Goal: Check status: Check status

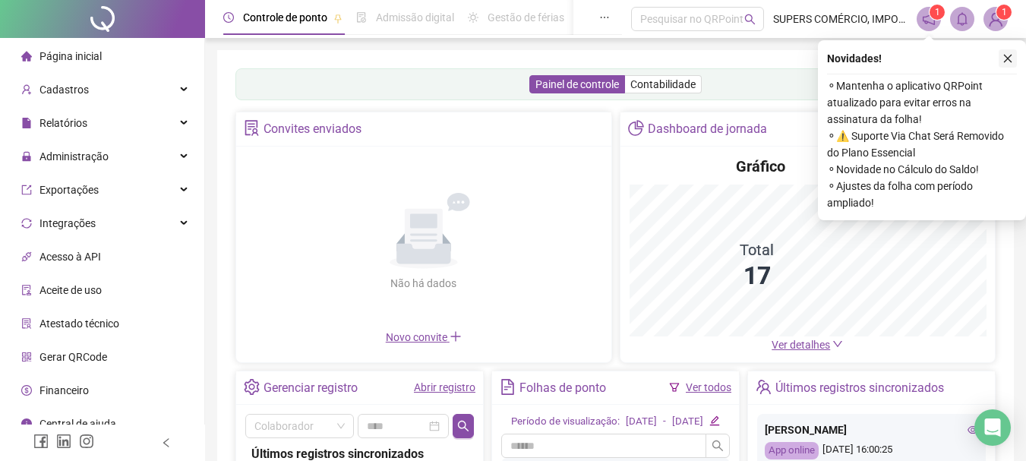
click at [1006, 53] on icon "close" at bounding box center [1007, 58] width 11 height 11
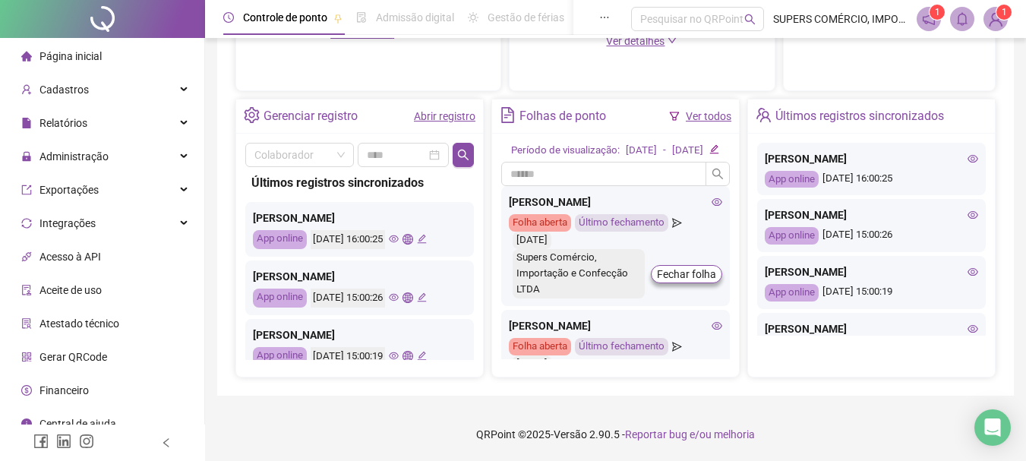
scroll to position [452, 0]
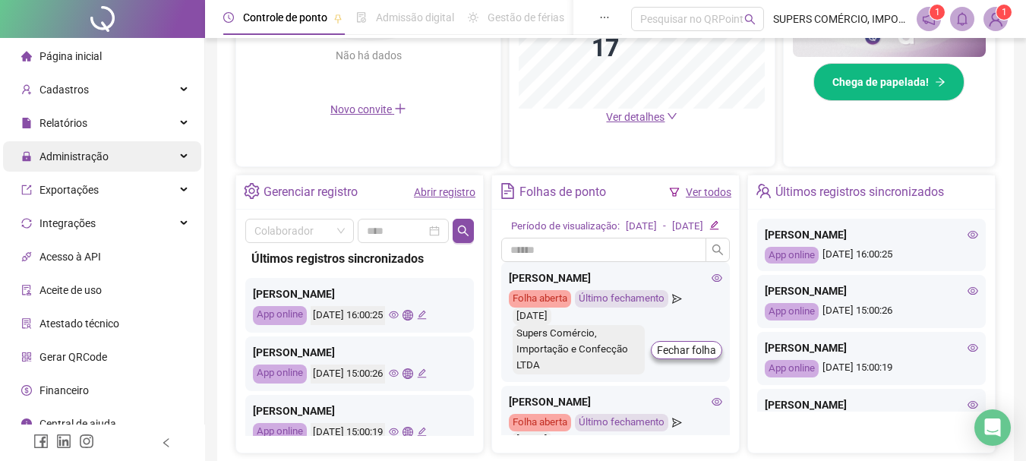
click at [80, 159] on span "Administração" at bounding box center [73, 156] width 69 height 12
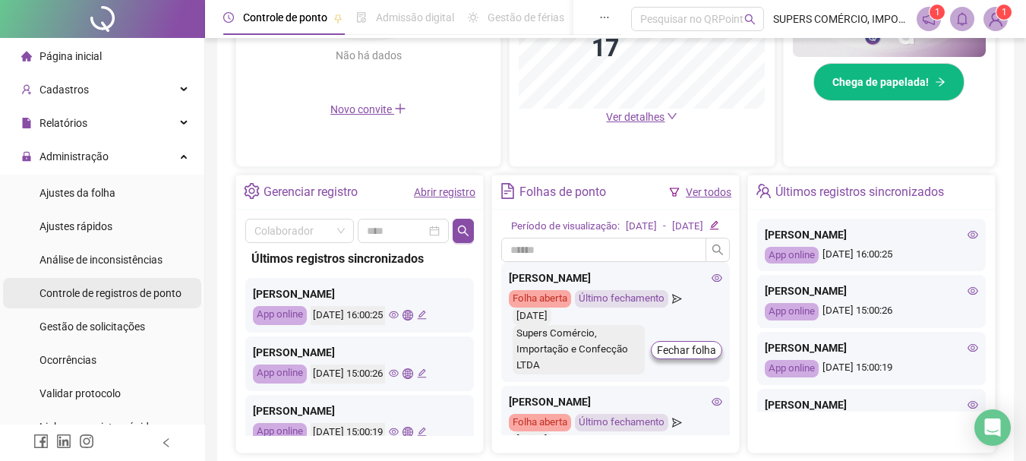
click at [112, 288] on span "Controle de registros de ponto" at bounding box center [110, 293] width 142 height 12
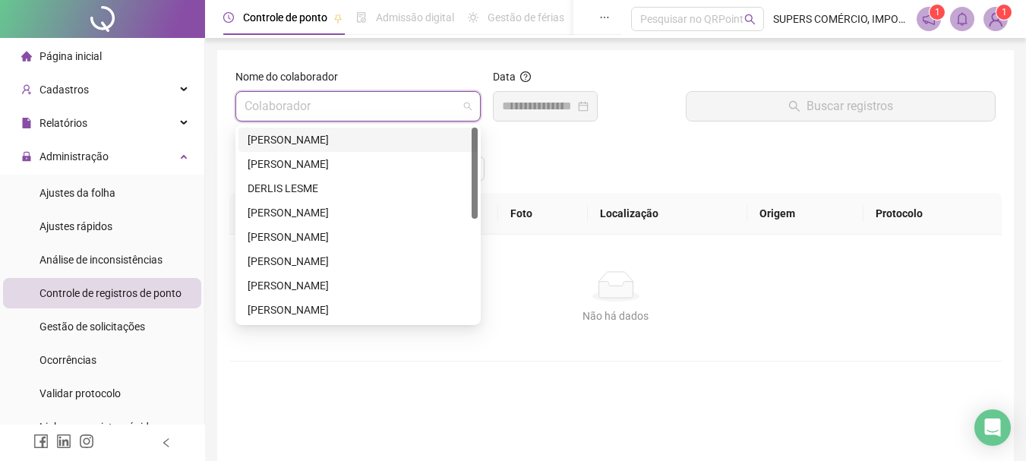
click at [410, 101] on input "search" at bounding box center [351, 106] width 213 height 29
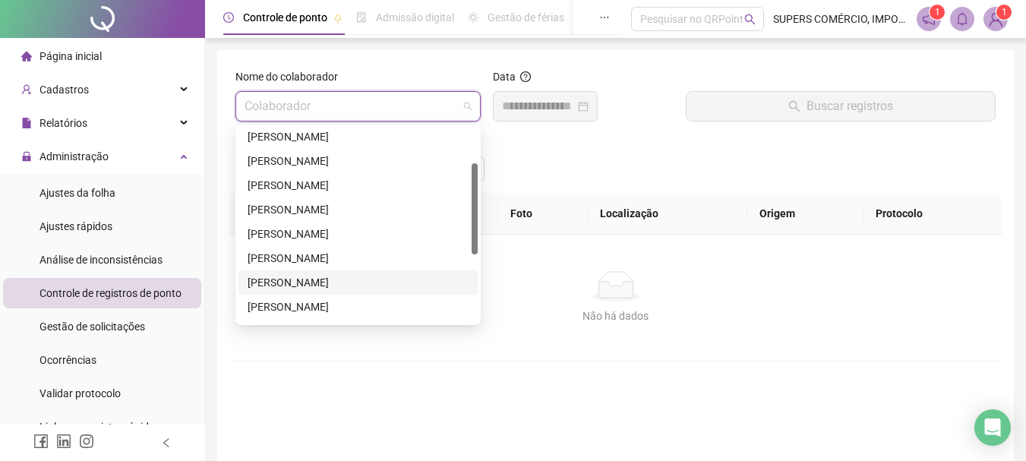
scroll to position [152, 0]
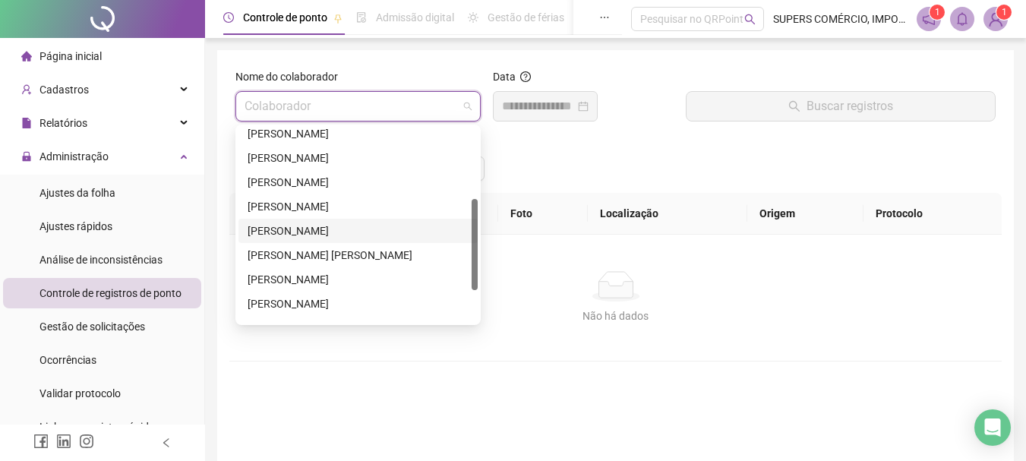
click at [336, 233] on div "[PERSON_NAME]" at bounding box center [358, 231] width 221 height 17
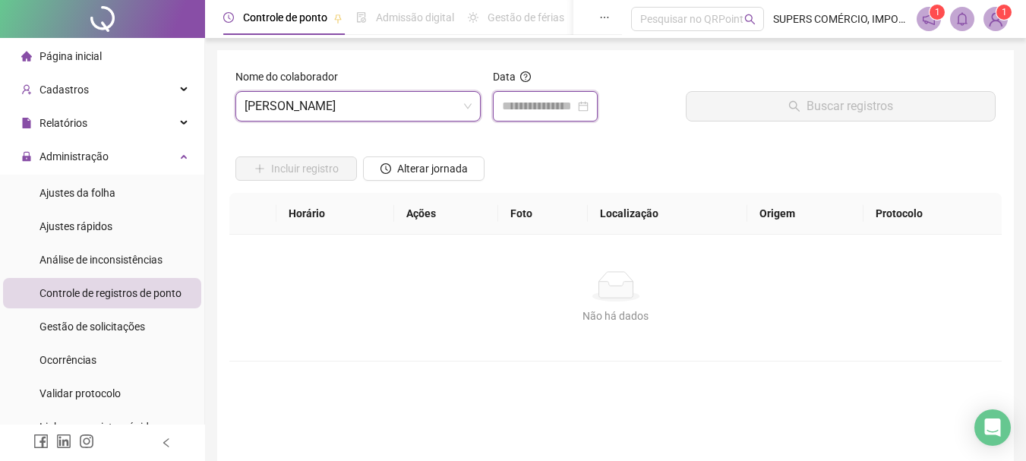
click at [523, 106] on input at bounding box center [538, 106] width 73 height 18
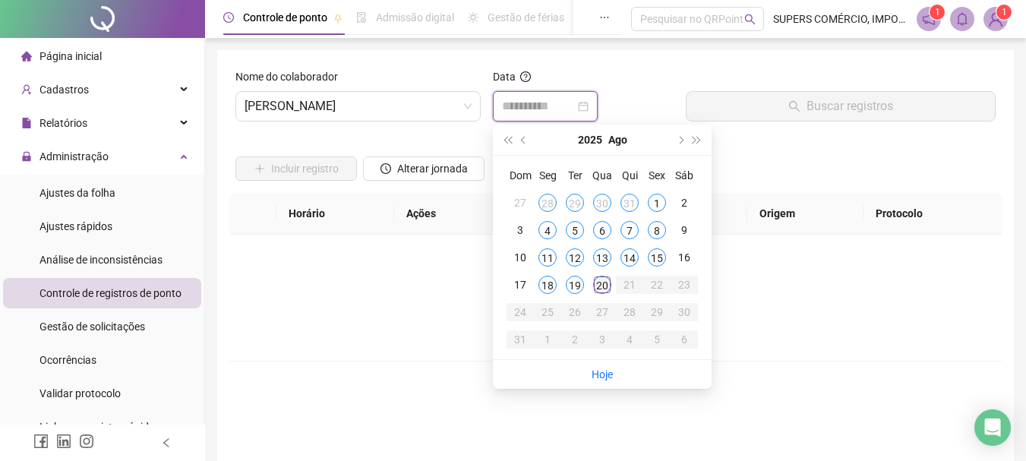
type input "**********"
click at [602, 284] on div "20" at bounding box center [602, 285] width 18 height 18
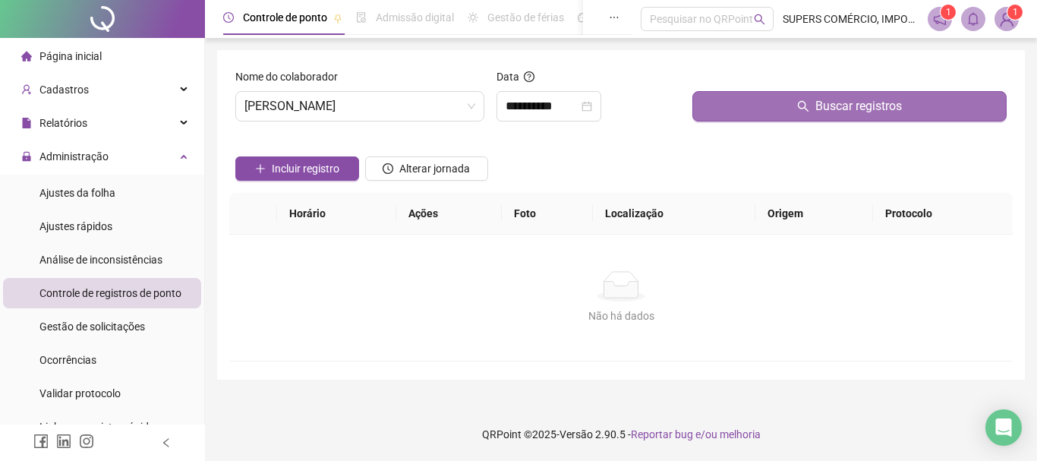
click at [814, 106] on button "Buscar registros" at bounding box center [850, 106] width 314 height 30
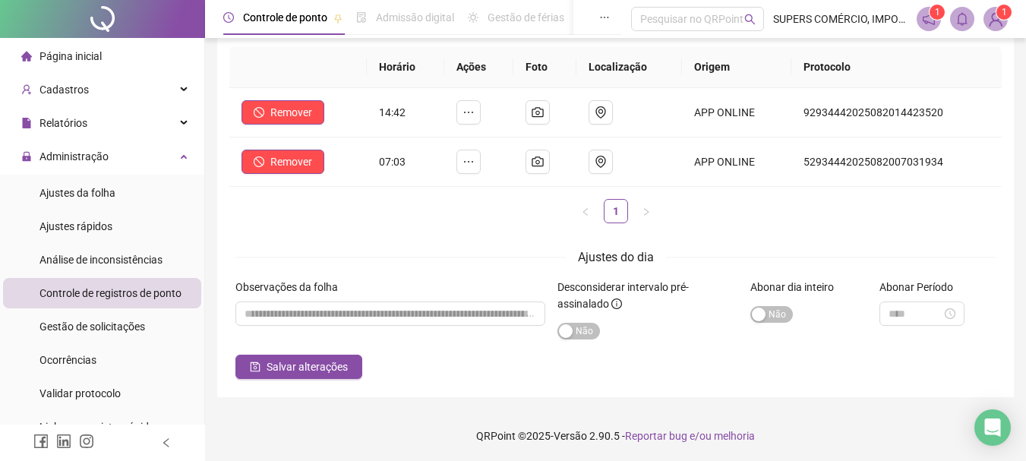
scroll to position [148, 0]
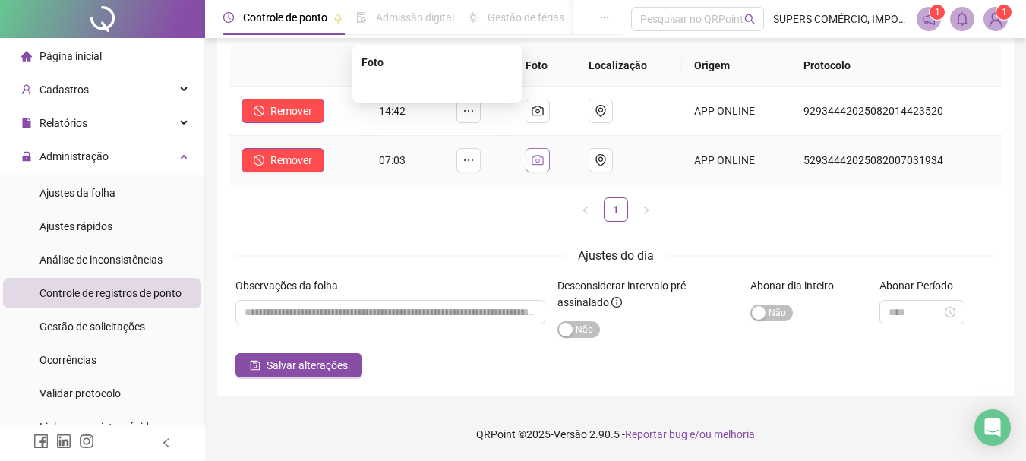
click at [550, 159] on button "button" at bounding box center [538, 160] width 24 height 24
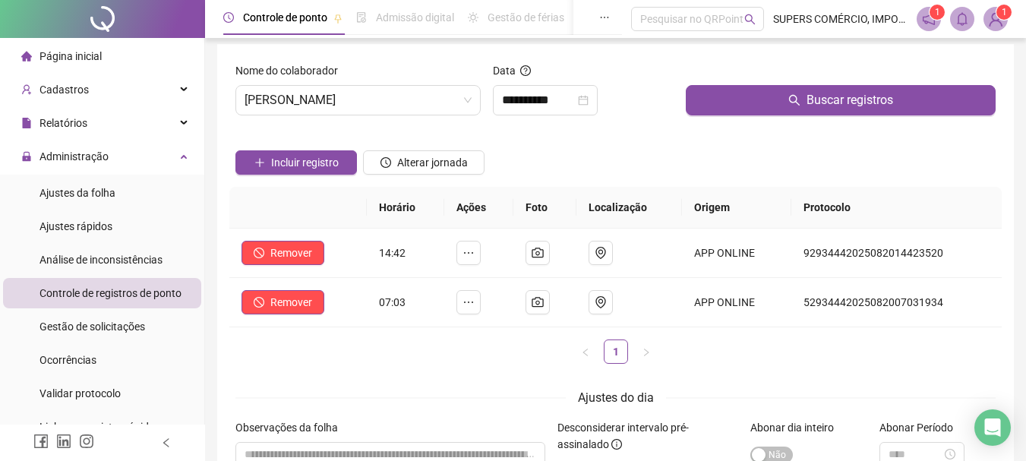
scroll to position [0, 0]
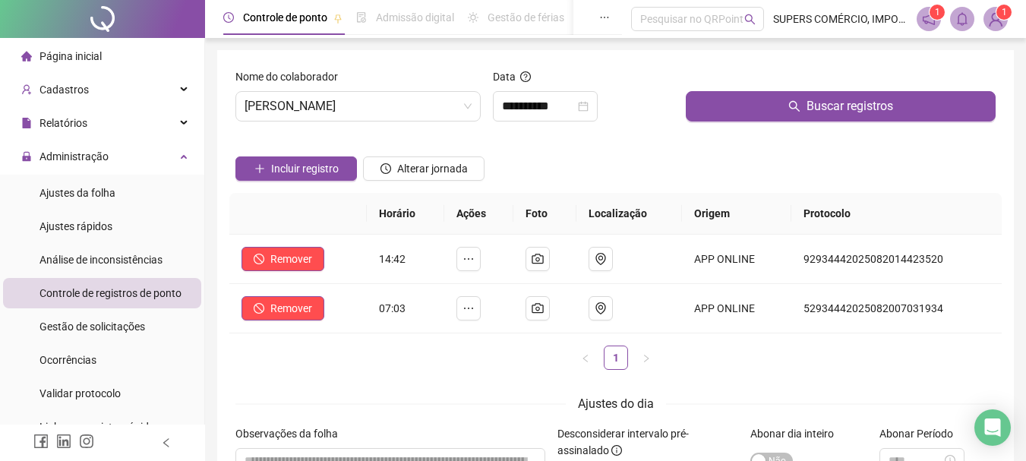
click at [80, 52] on span "Página inicial" at bounding box center [70, 56] width 62 height 12
